Goal: Information Seeking & Learning: Understand process/instructions

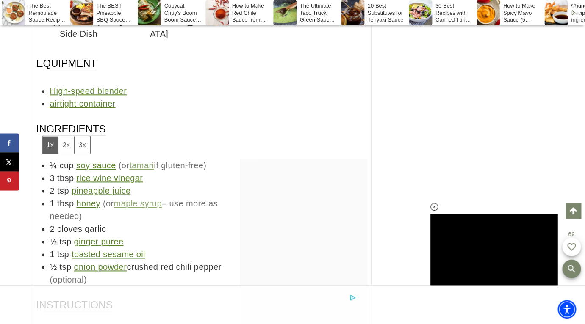
click at [62, 136] on button "2x" at bounding box center [66, 144] width 16 height 17
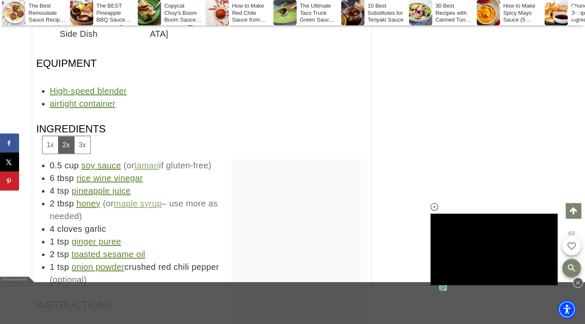
click at [182, 135] on h3 "Ingredients 1x 2x 3x" at bounding box center [201, 138] width 330 height 32
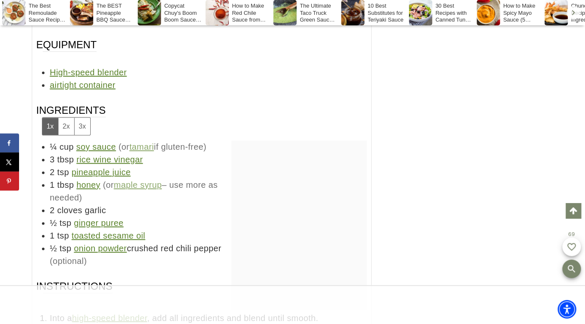
click at [64, 118] on button "2x" at bounding box center [66, 126] width 16 height 17
